Goal: Information Seeking & Learning: Learn about a topic

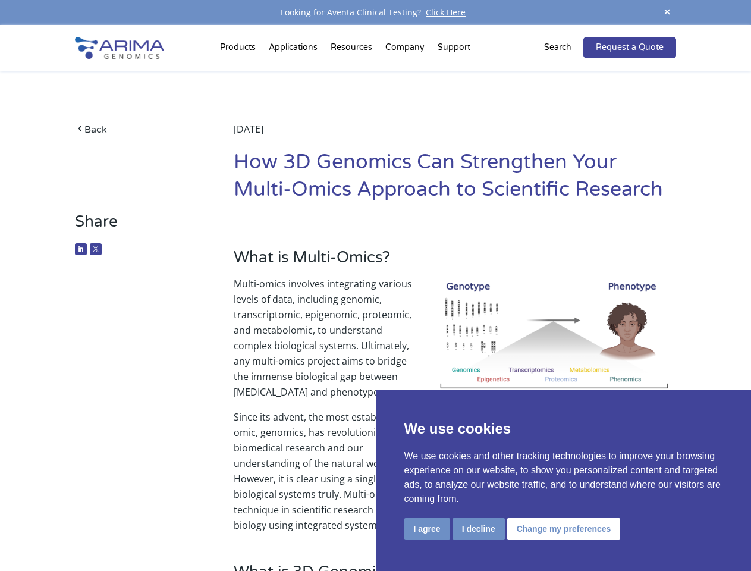
click at [375, 286] on p "Multi-omics involves integrating various levels of data, including genomic, tra…" at bounding box center [455, 342] width 443 height 133
click at [427, 529] on button "I agree" at bounding box center [428, 529] width 46 height 22
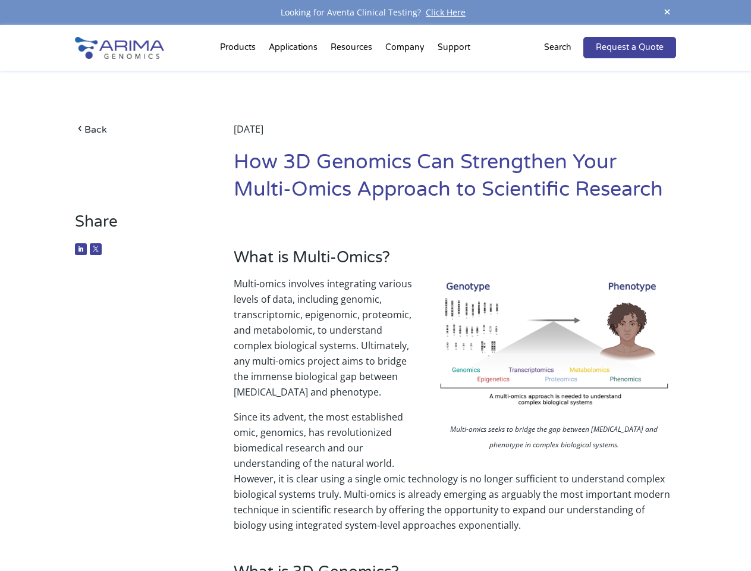
click at [478, 529] on p "Since its advent, the most established omic, genomics, has revolutionized biome…" at bounding box center [455, 471] width 443 height 124
click at [562, 529] on p "Since its advent, the most established omic, genomics, has revolutionized biome…" at bounding box center [455, 471] width 443 height 124
click at [667, 12] on span at bounding box center [668, 13] width 18 height 16
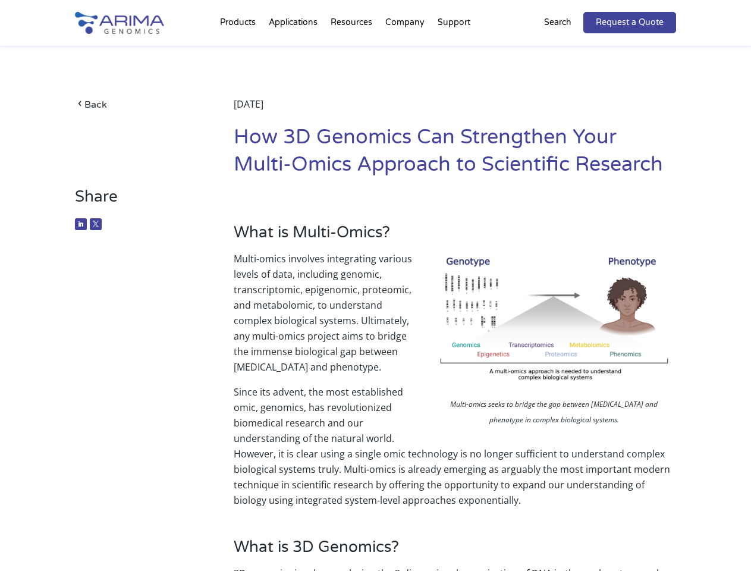
click at [375, 298] on p "Multi-omics involves integrating various levels of data, including genomic, tra…" at bounding box center [455, 317] width 443 height 133
click at [240, 50] on div "Back [DATE] How 3D Genomics Can Strengthen Your Multi-Omics Approach to Scienti…" at bounding box center [375, 117] width 601 height 142
click at [353, 50] on div "Back [DATE] How 3D Genomics Can Strengthen Your Multi-Omics Approach to Scienti…" at bounding box center [375, 117] width 601 height 142
click at [406, 50] on div "Back [DATE] How 3D Genomics Can Strengthen Your Multi-Omics Approach to Scienti…" at bounding box center [375, 117] width 601 height 142
click at [454, 50] on div "Back [DATE] How 3D Genomics Can Strengthen Your Multi-Omics Approach to Scienti…" at bounding box center [375, 117] width 601 height 142
